Goal: Task Accomplishment & Management: Use online tool/utility

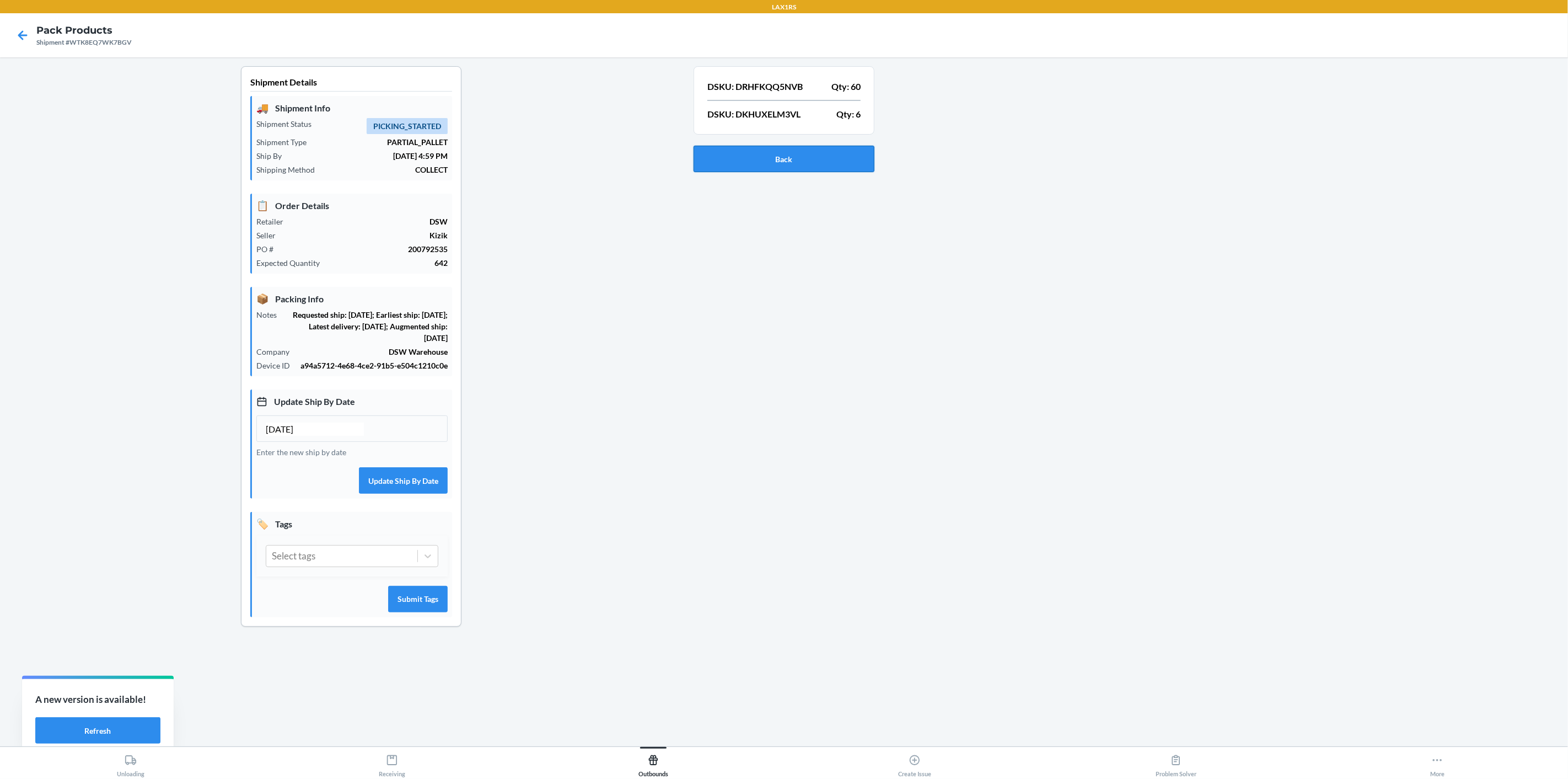
click at [783, 163] on button "Back" at bounding box center [783, 158] width 181 height 26
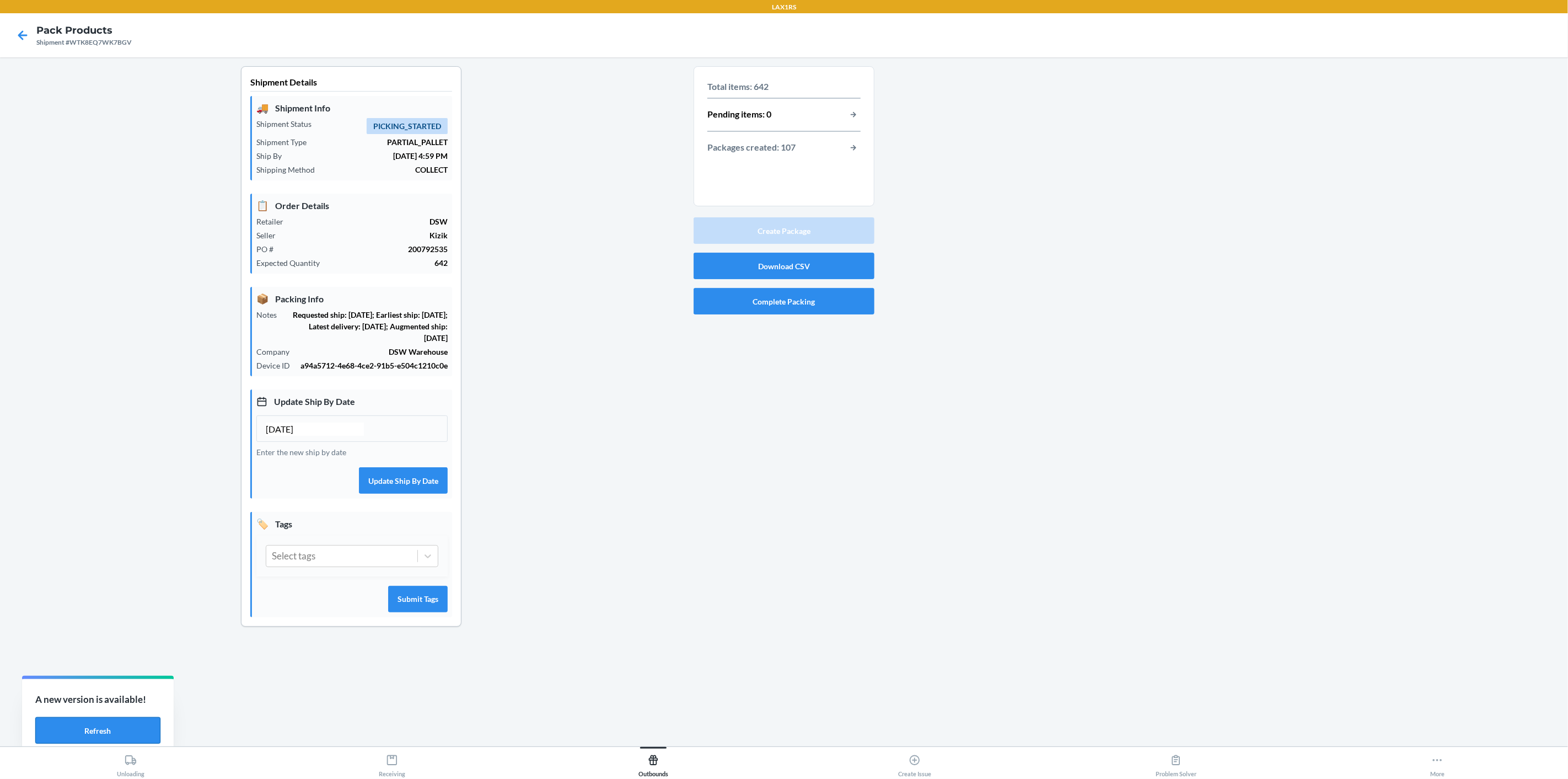
click at [122, 737] on button "Refresh" at bounding box center [98, 730] width 125 height 26
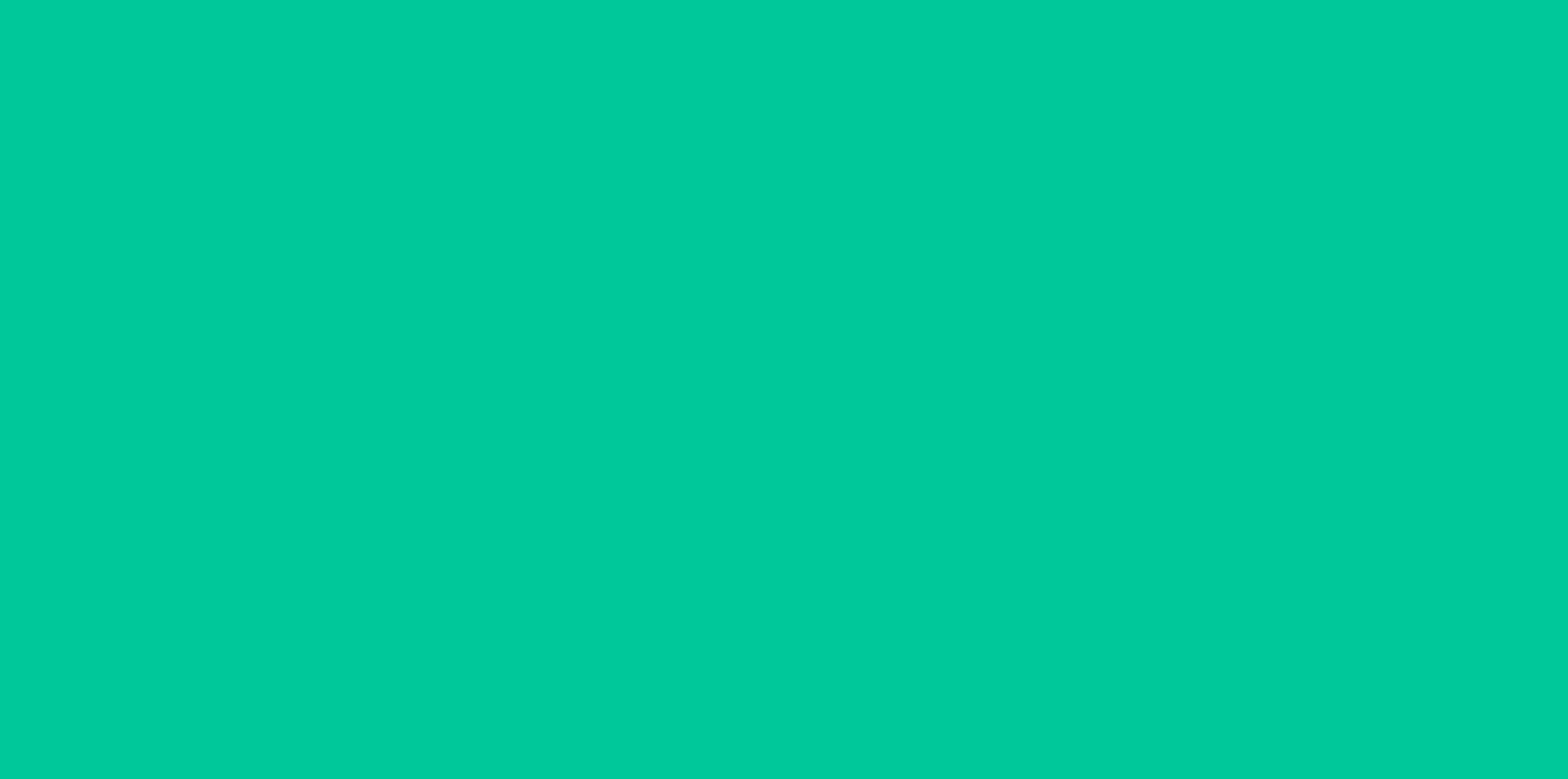
type input "[DATE]"
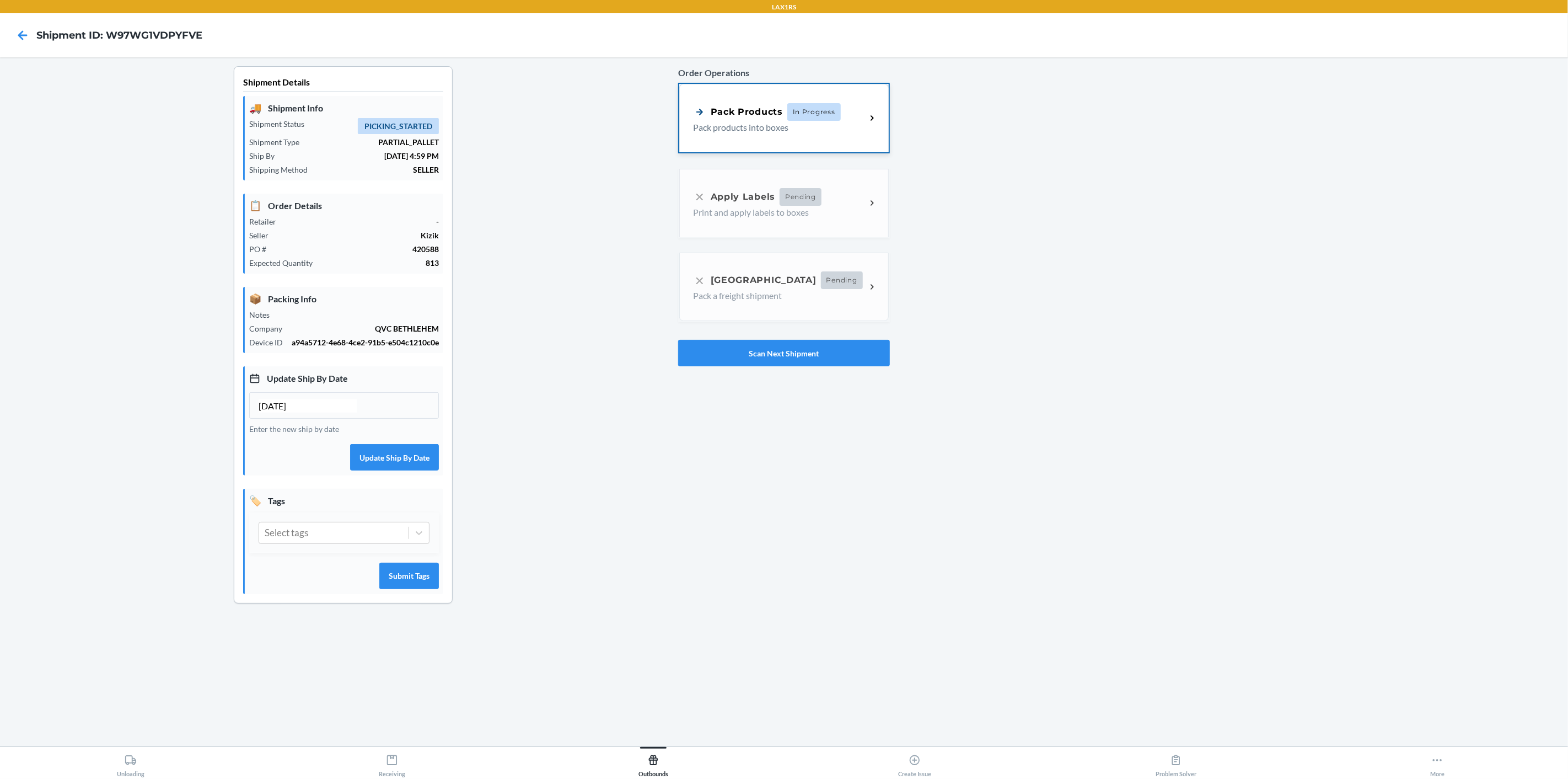
click at [869, 111] on div "Pack Products In Progress Pack products into boxes" at bounding box center [784, 118] width 209 height 68
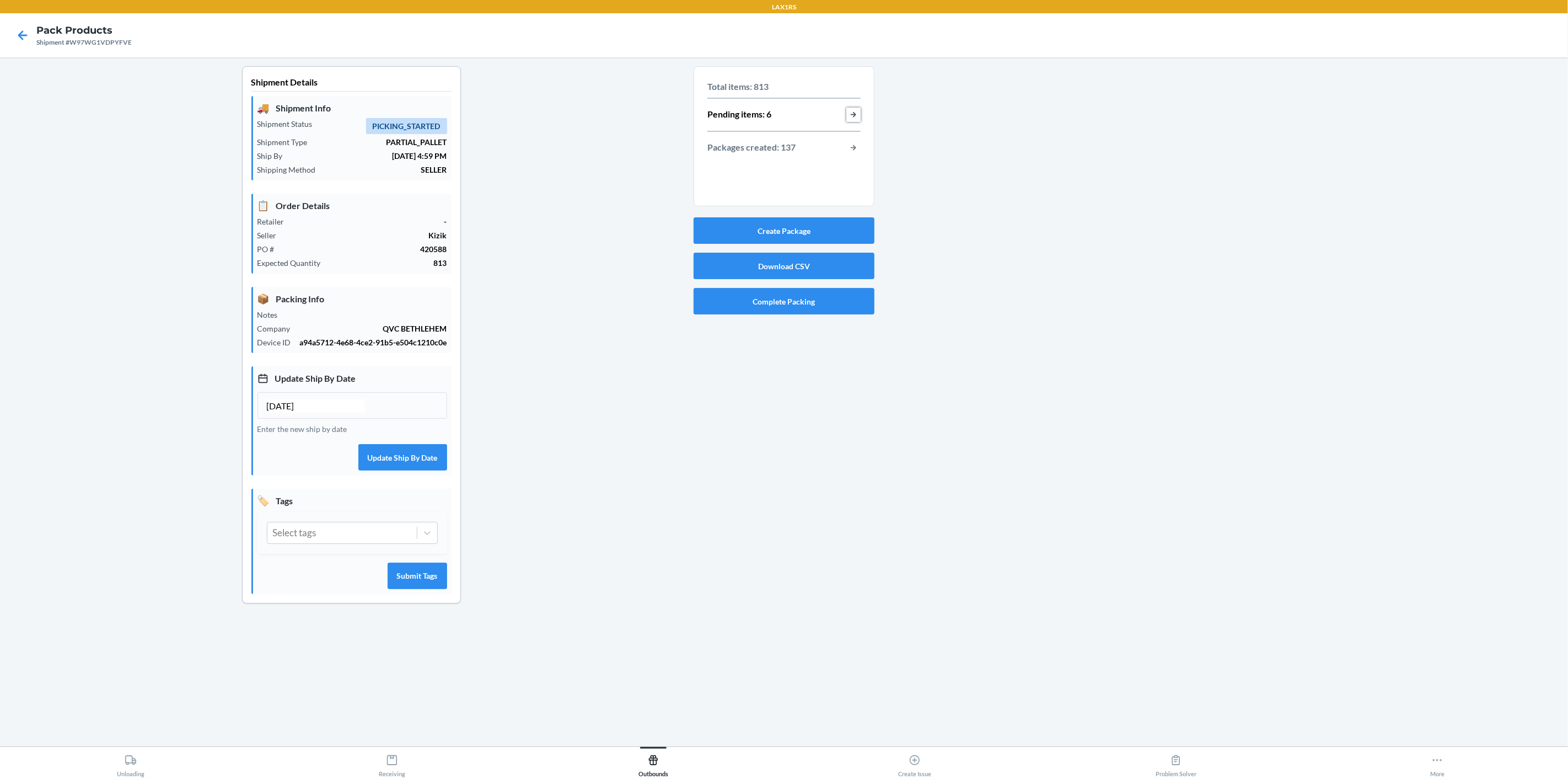
click at [860, 114] on button "button-view-pending-items" at bounding box center [853, 115] width 15 height 15
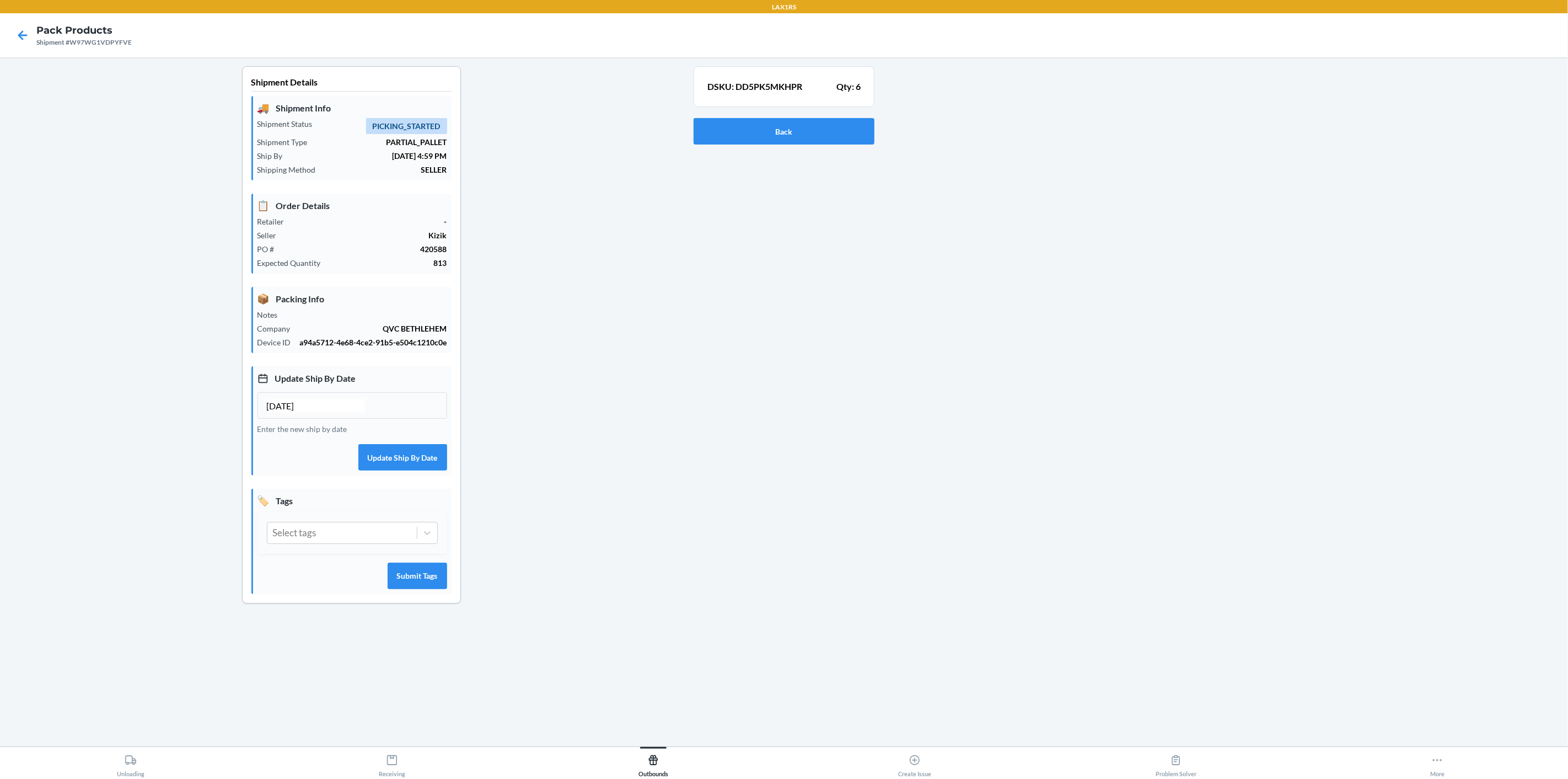
click at [108, 44] on div "Shipment #W97WG1VDPYFVE" at bounding box center [84, 43] width 96 height 10
copy div "W97WG1VDPYFVE"
click at [783, 83] on p "DSKU: DD5PK5MKHPR" at bounding box center [755, 86] width 95 height 13
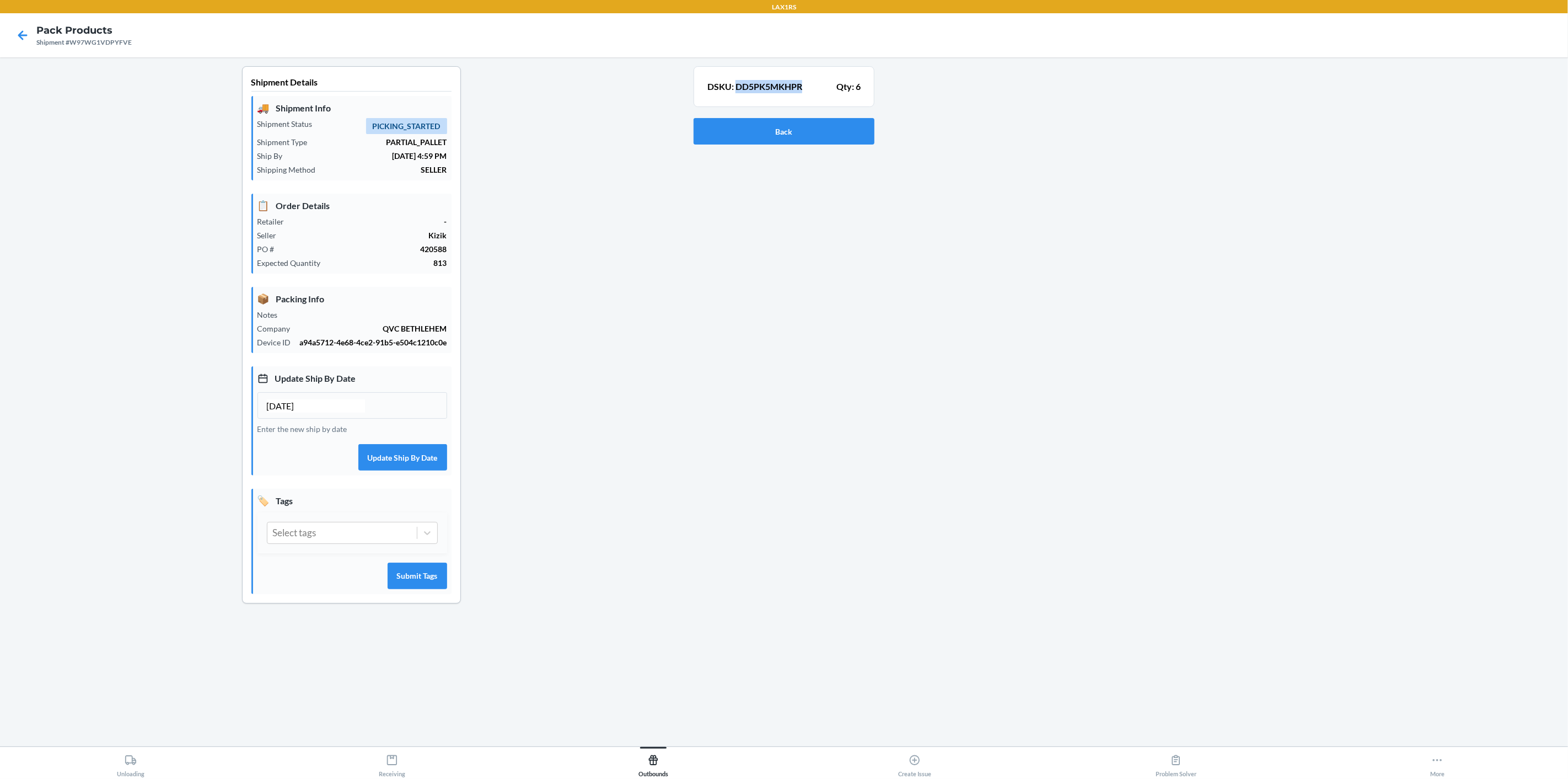
click at [783, 83] on p "DSKU: DD5PK5MKHPR" at bounding box center [755, 86] width 95 height 13
copy p "DD5PK5MKHPR"
click at [110, 38] on div "Shipment #W97WG1VDPYFVE" at bounding box center [84, 43] width 96 height 10
click at [111, 39] on div "Shipment #W97WG1VDPYFVE" at bounding box center [84, 43] width 96 height 10
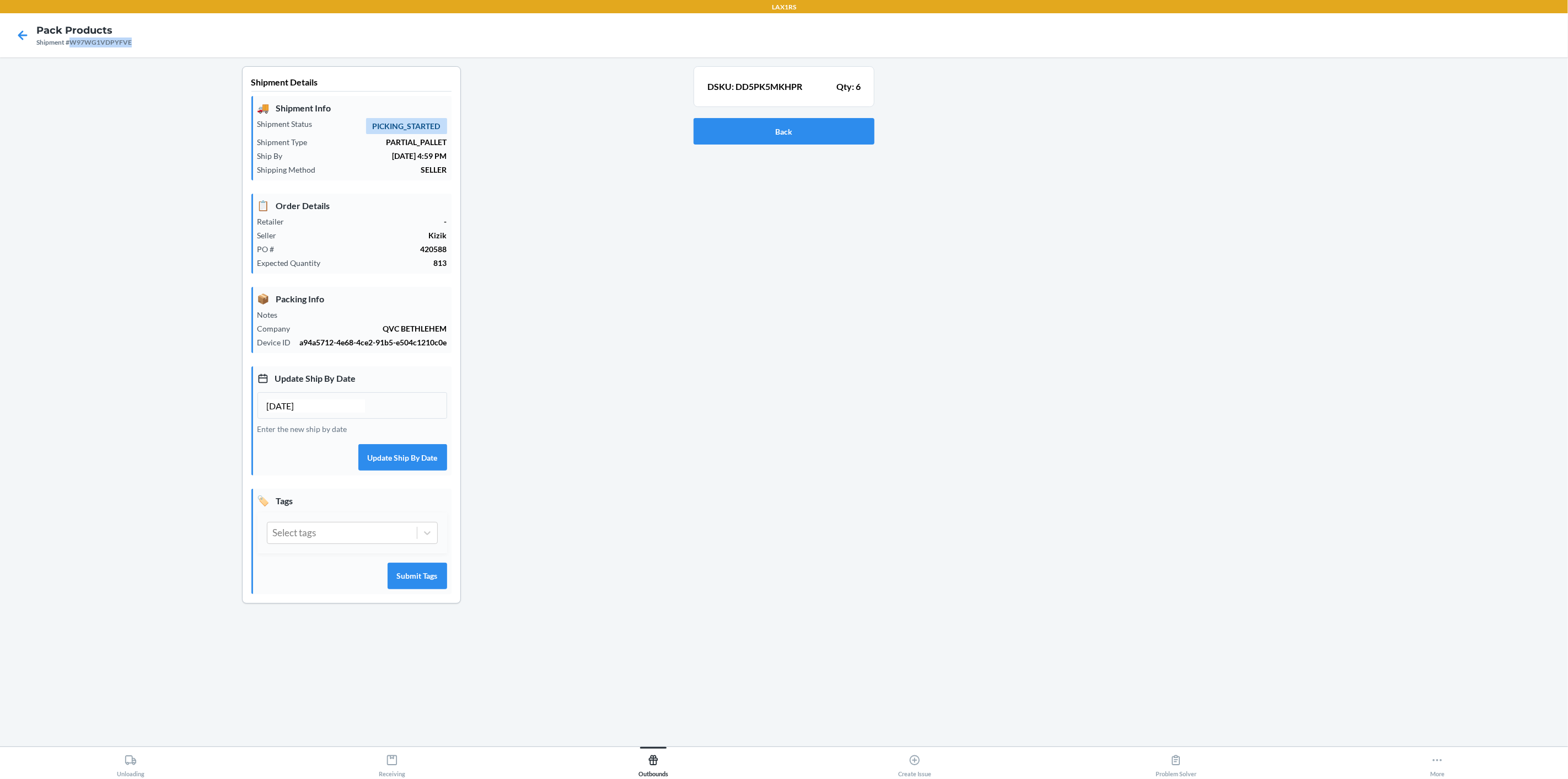
copy div "W97WG1VDPYFVE"
click at [812, 148] on div "Back" at bounding box center [783, 132] width 181 height 35
click at [811, 136] on button "Back" at bounding box center [783, 131] width 181 height 26
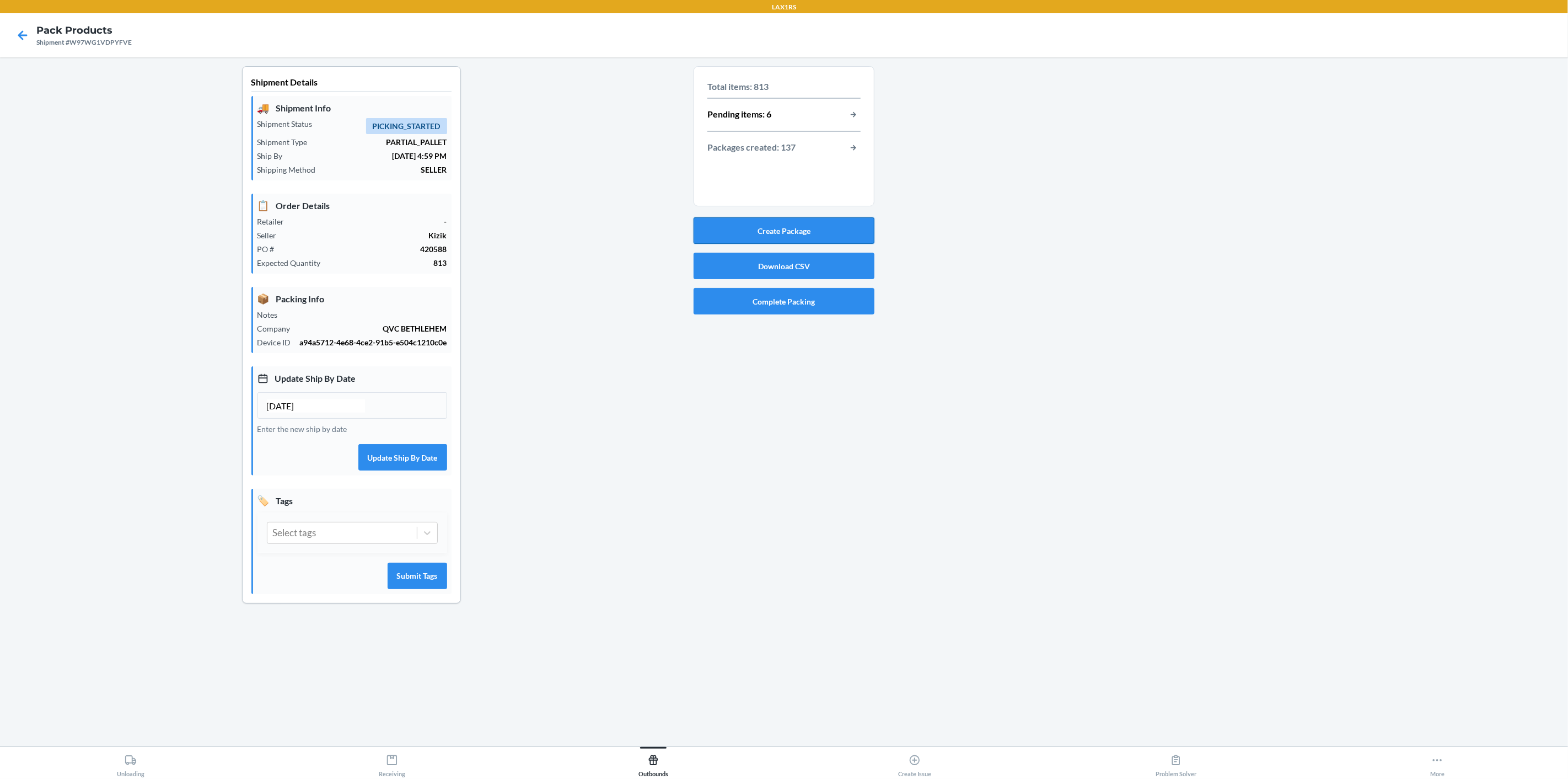
click at [841, 228] on button "Create Package" at bounding box center [783, 230] width 181 height 26
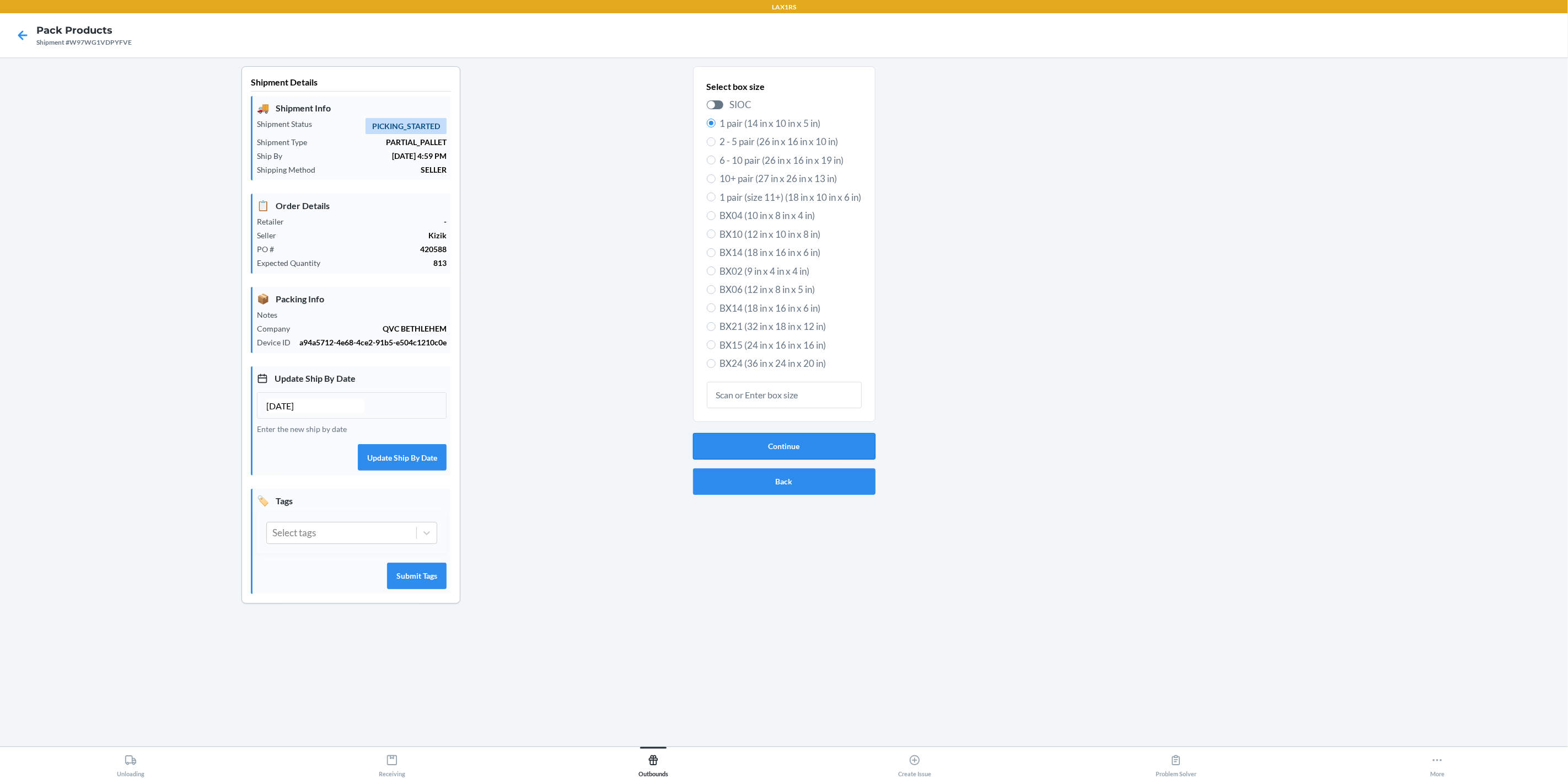
click at [845, 440] on button "Continue" at bounding box center [785, 446] width 183 height 26
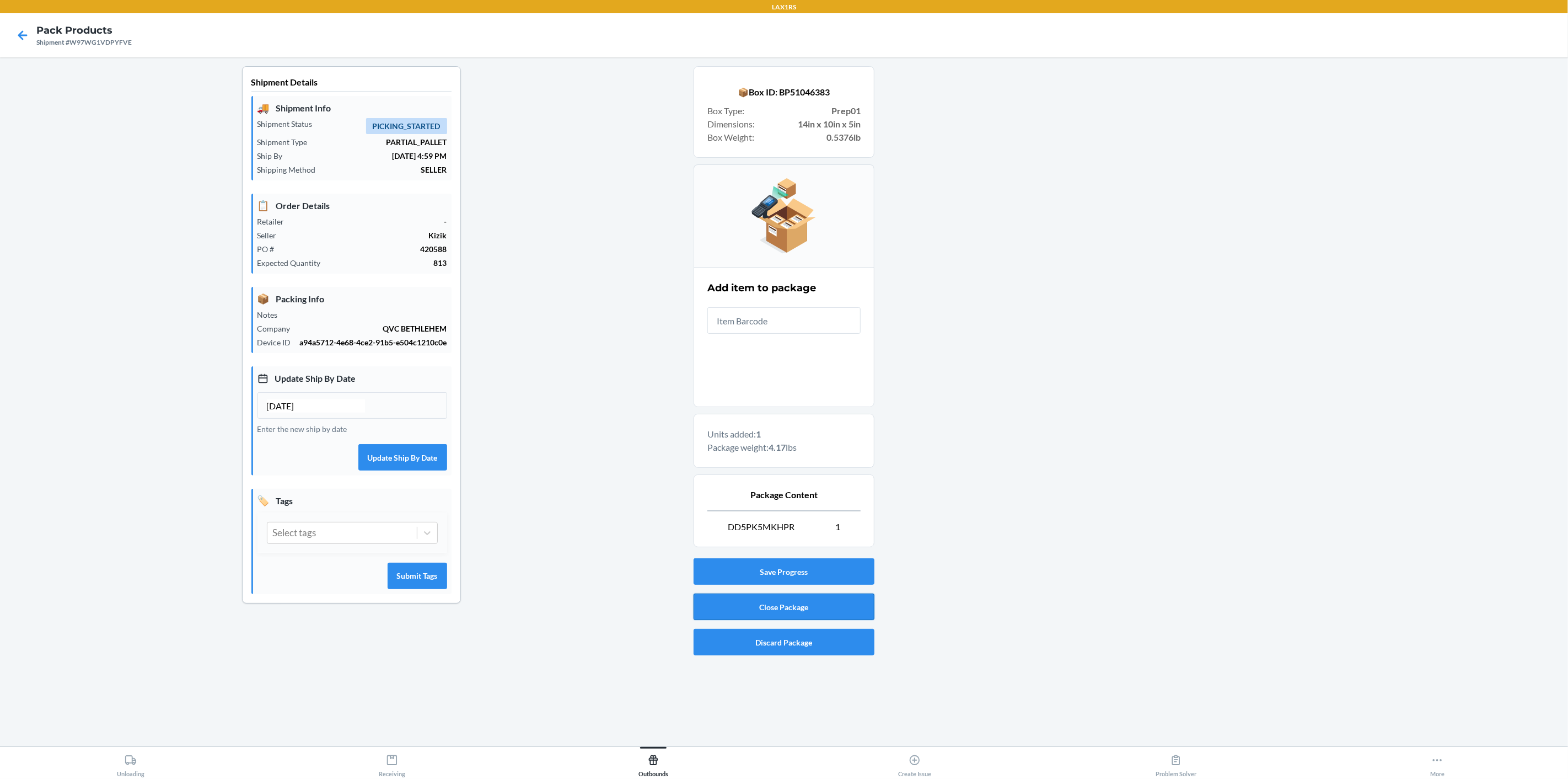
click at [828, 608] on button "Close Package" at bounding box center [783, 607] width 181 height 26
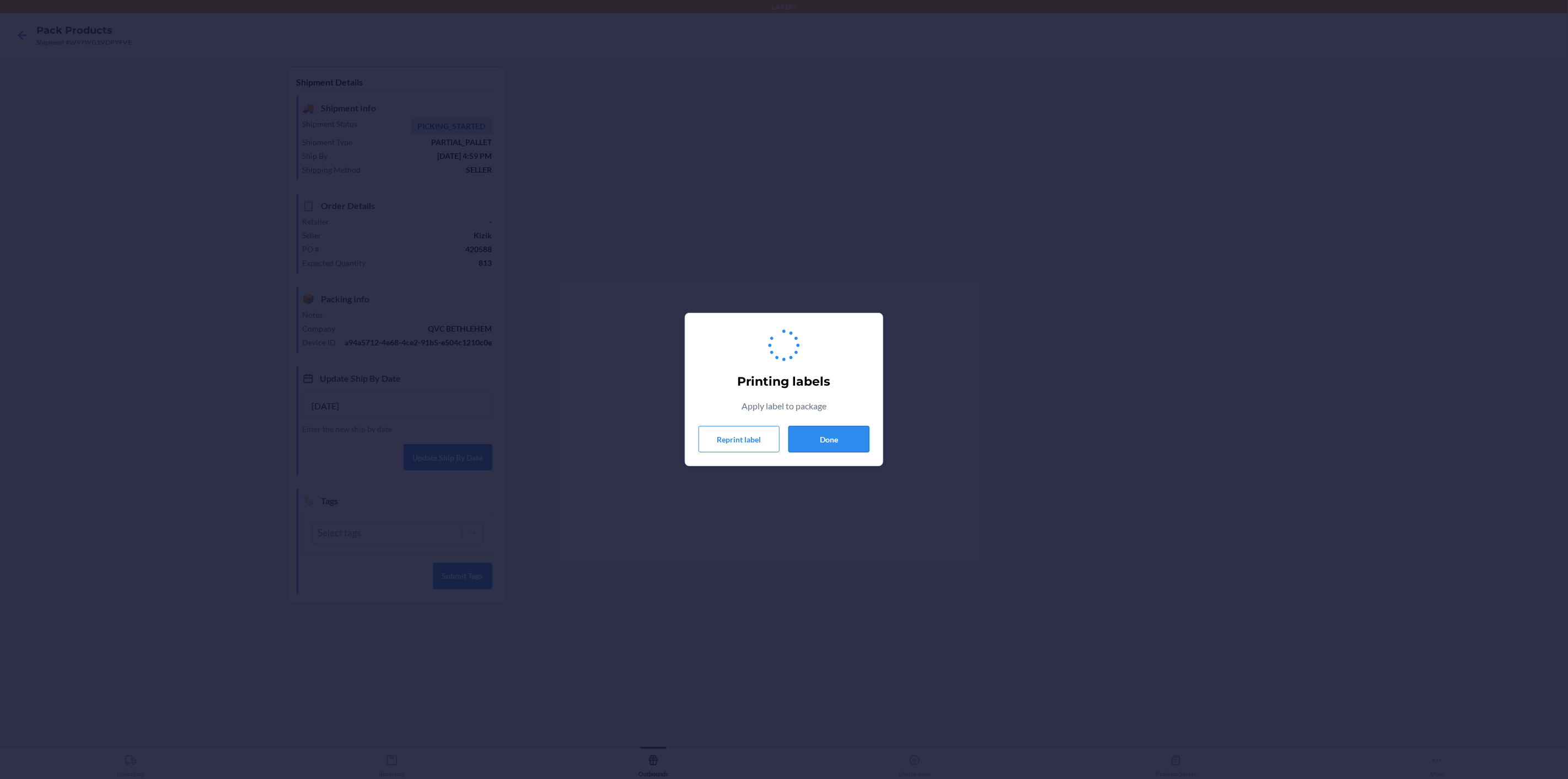
click at [839, 447] on button "Done" at bounding box center [828, 439] width 81 height 26
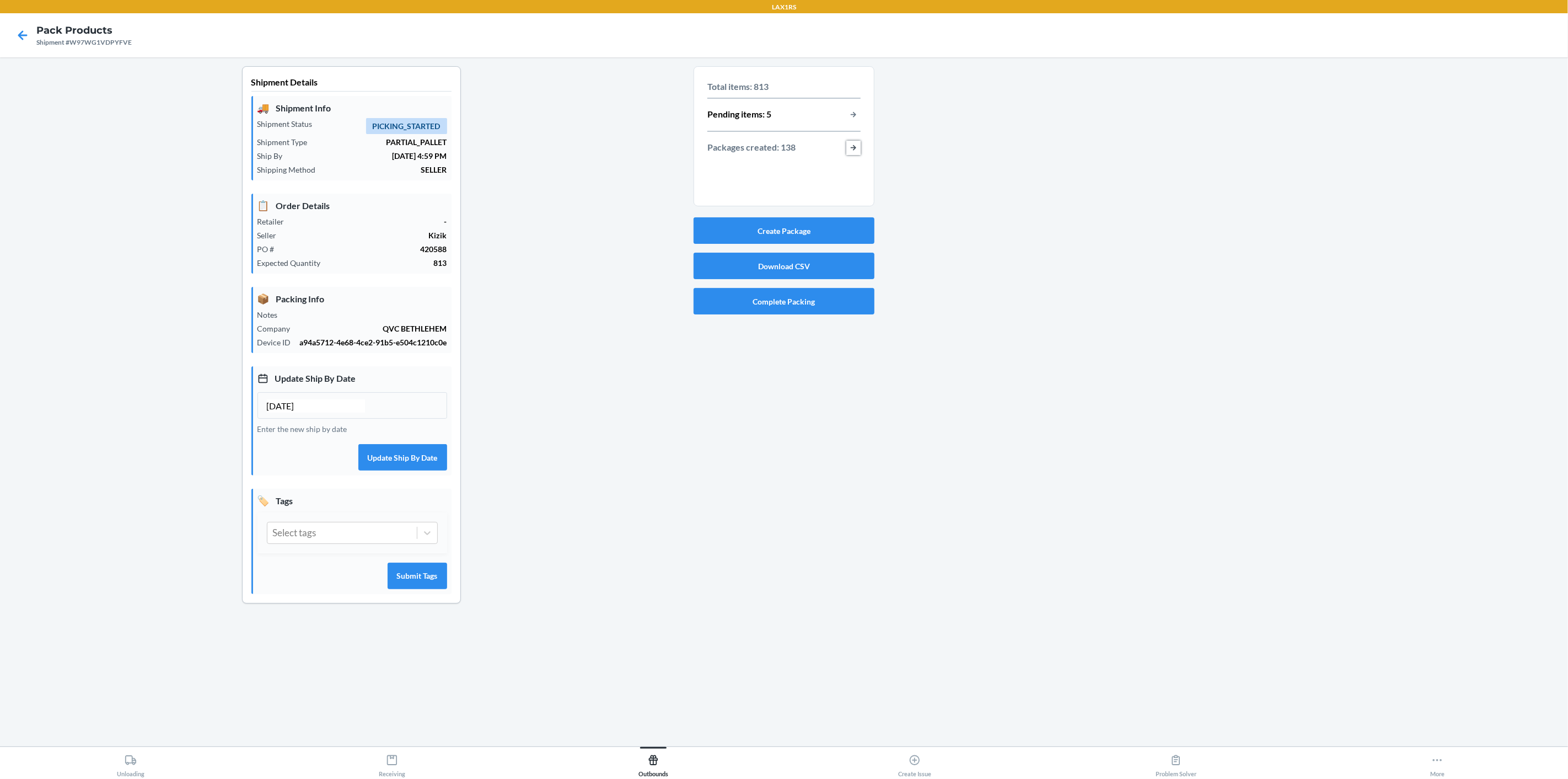
click at [853, 149] on button "button-view-packages-created" at bounding box center [853, 148] width 15 height 15
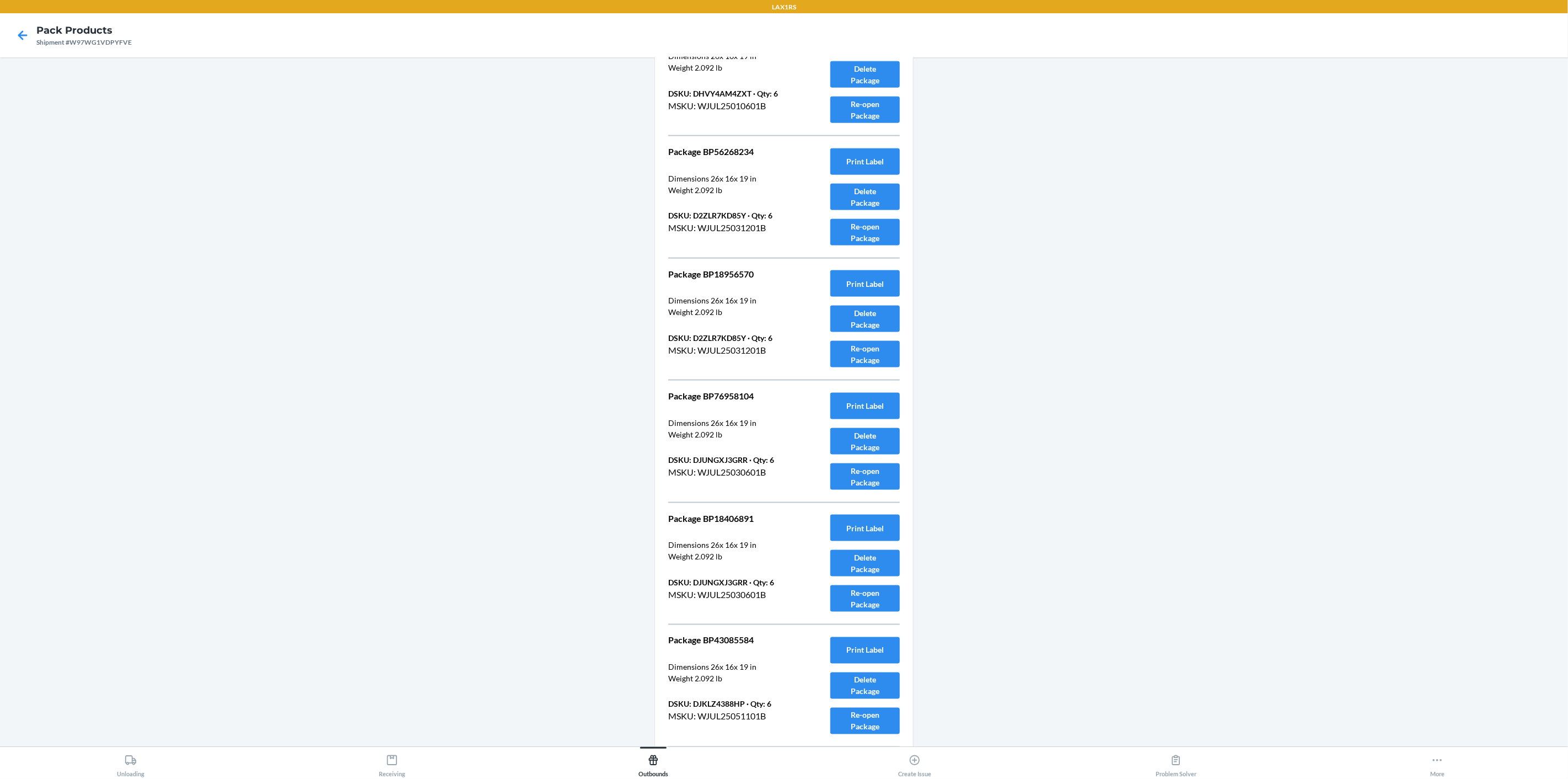
scroll to position [16309, 0]
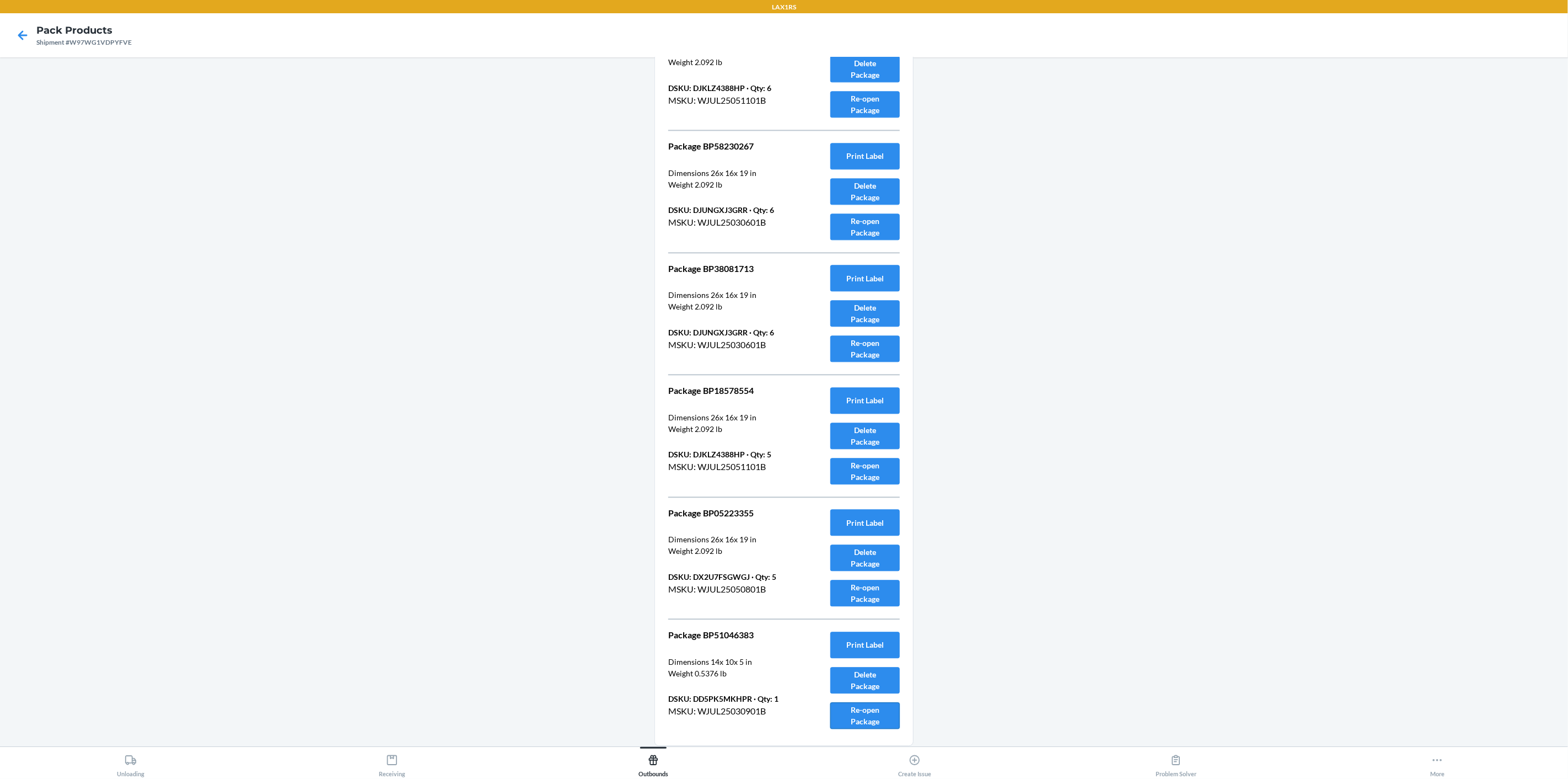
click at [867, 702] on button "Re-open Package" at bounding box center [865, 715] width 69 height 26
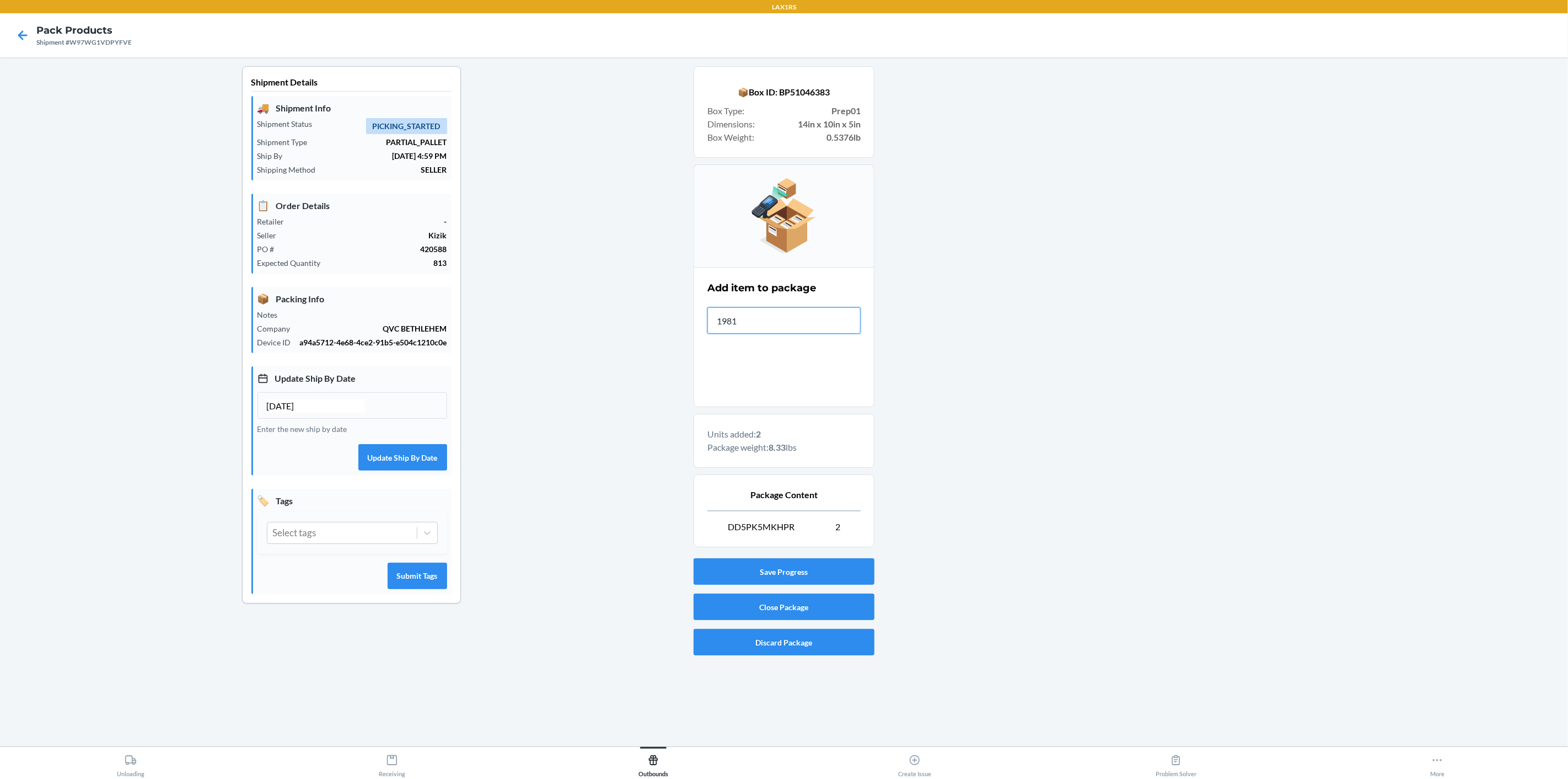
type input "19811"
click at [735, 588] on div "Save Progress Close Package Discard Package" at bounding box center [783, 607] width 181 height 106
click at [737, 599] on button "Close Package" at bounding box center [783, 607] width 181 height 26
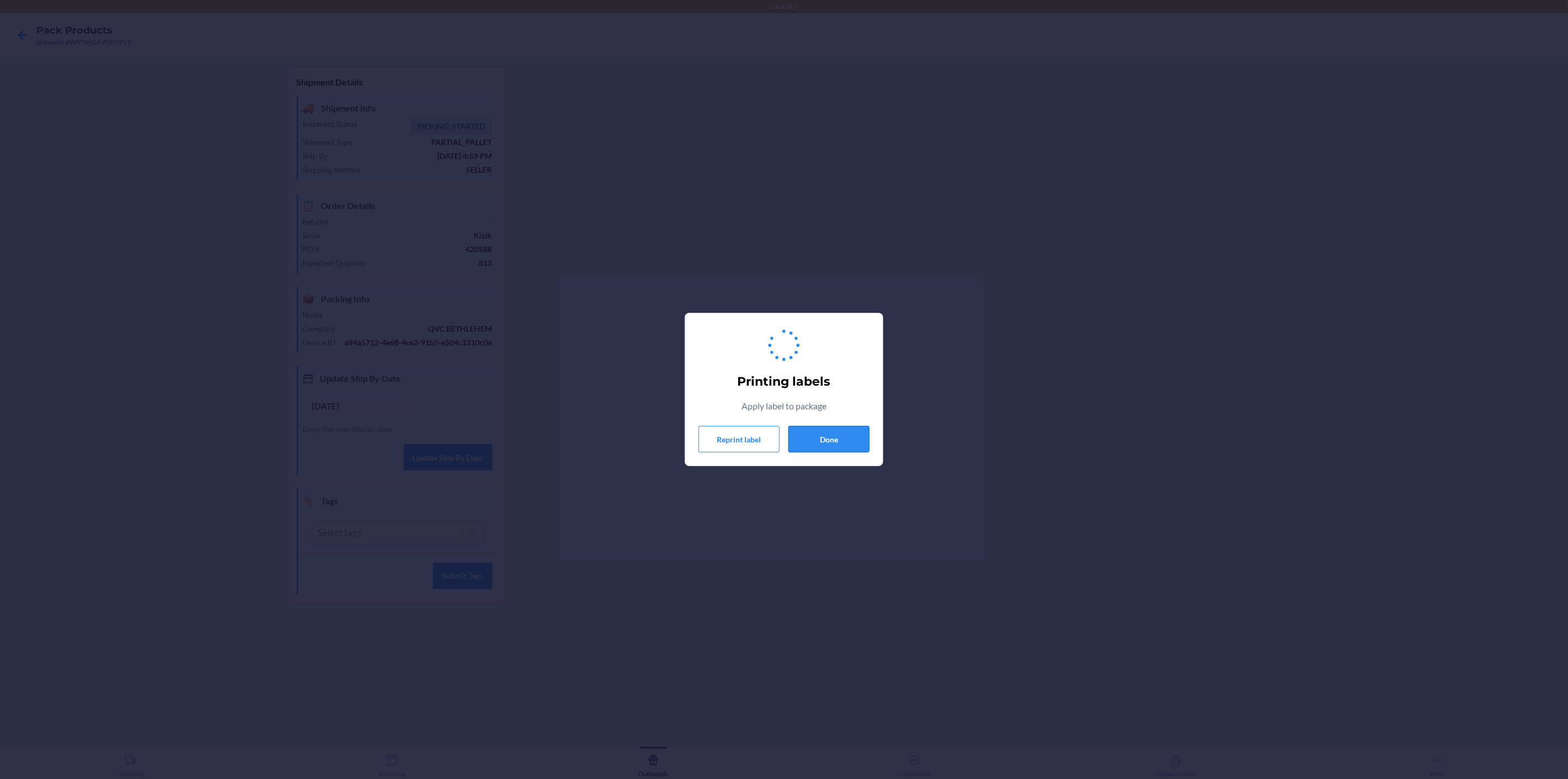
click at [822, 448] on button "Done" at bounding box center [828, 439] width 81 height 26
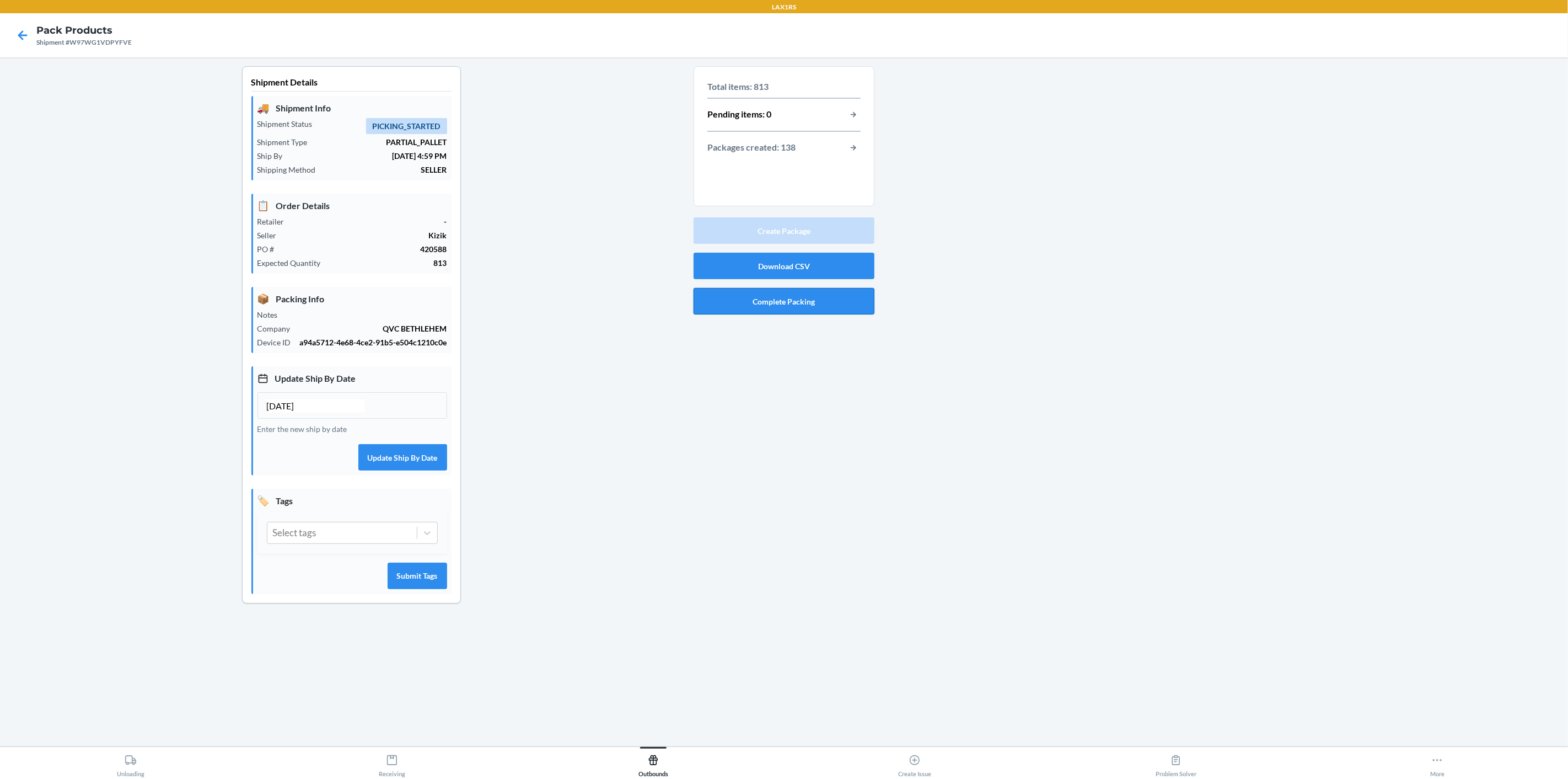
click at [797, 301] on button "Complete Packing" at bounding box center [783, 301] width 181 height 26
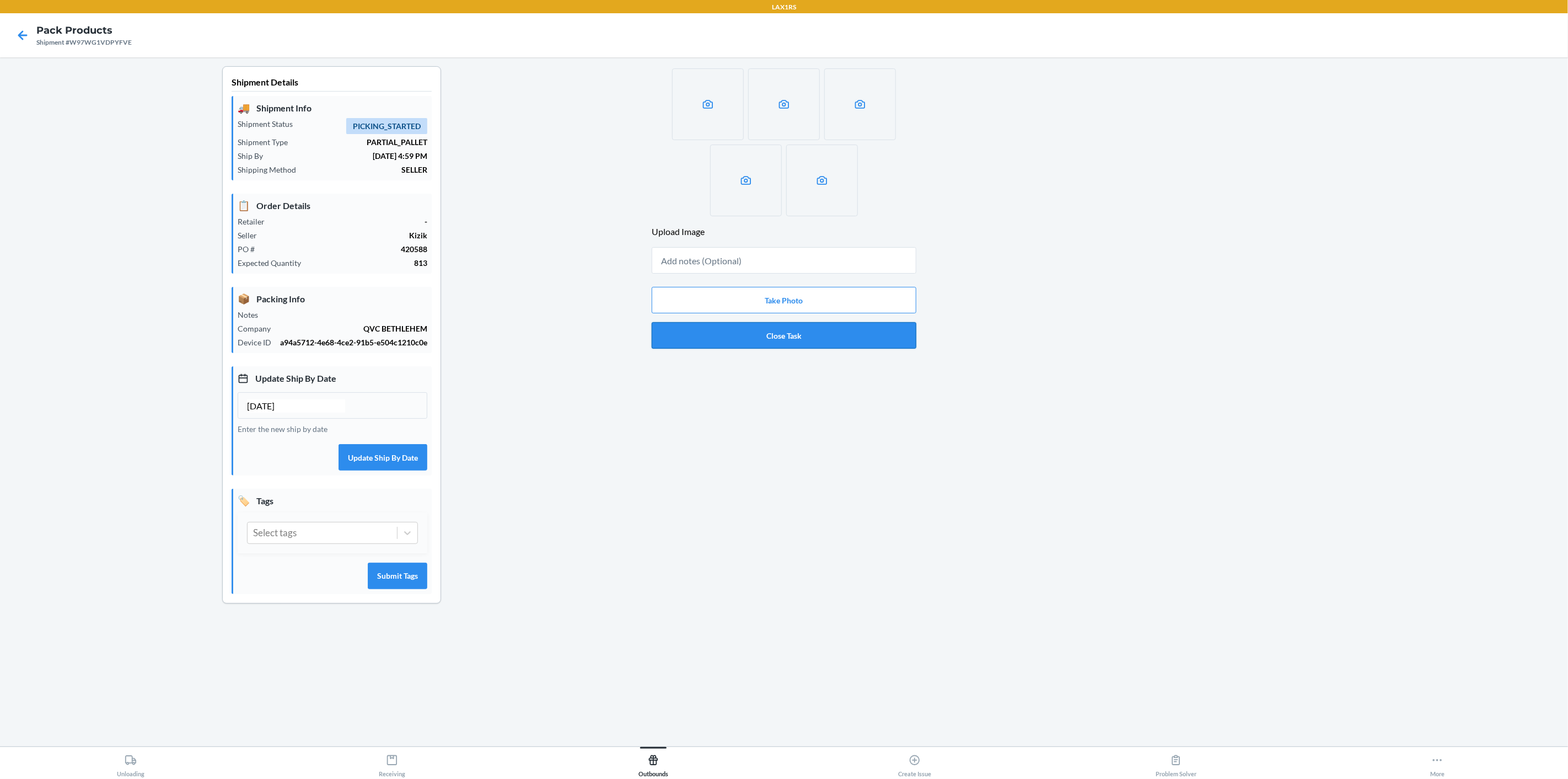
click at [825, 343] on button "Close Task" at bounding box center [784, 335] width 265 height 26
